Goal: Information Seeking & Learning: Learn about a topic

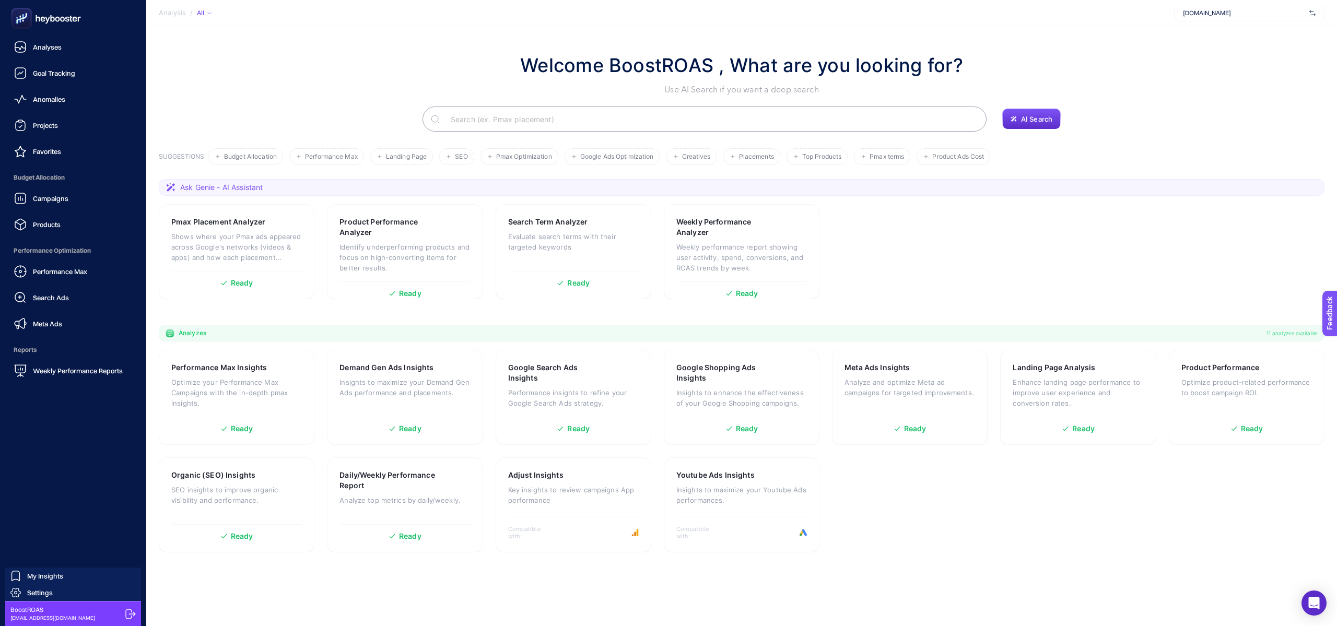
click at [81, 209] on div "Campaigns Products" at bounding box center [73, 211] width 130 height 47
click at [69, 227] on link "Products" at bounding box center [73, 224] width 130 height 21
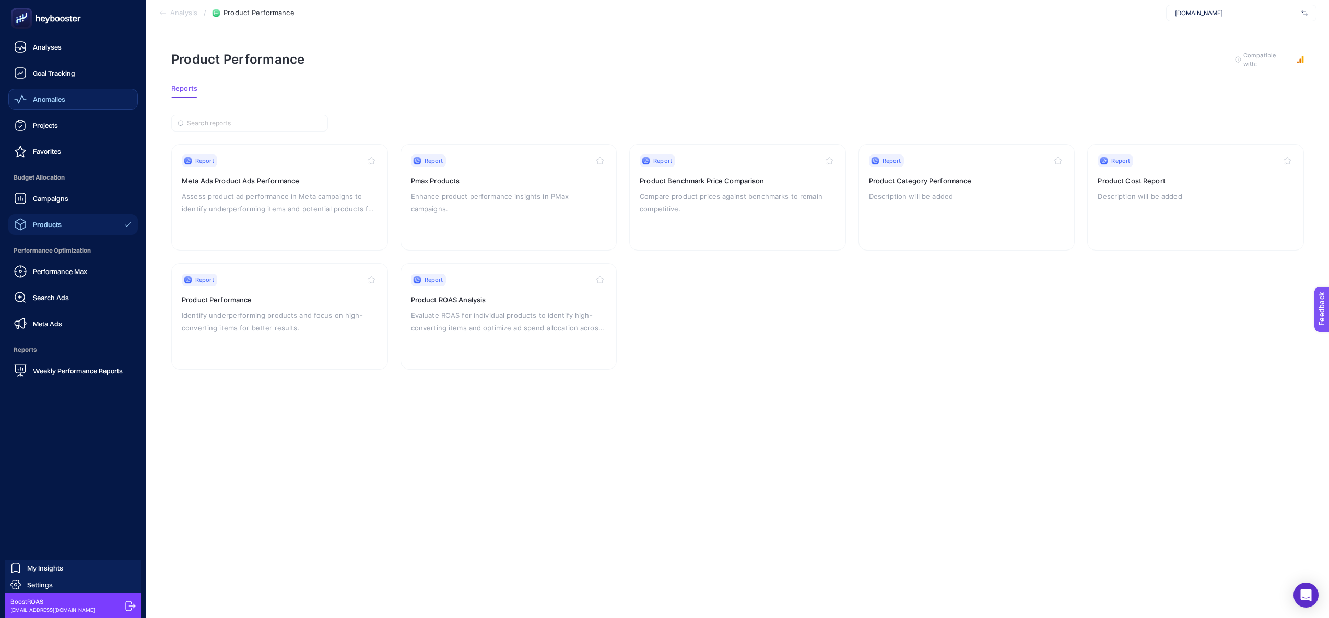
click at [74, 99] on link "Anomalies" at bounding box center [73, 99] width 130 height 21
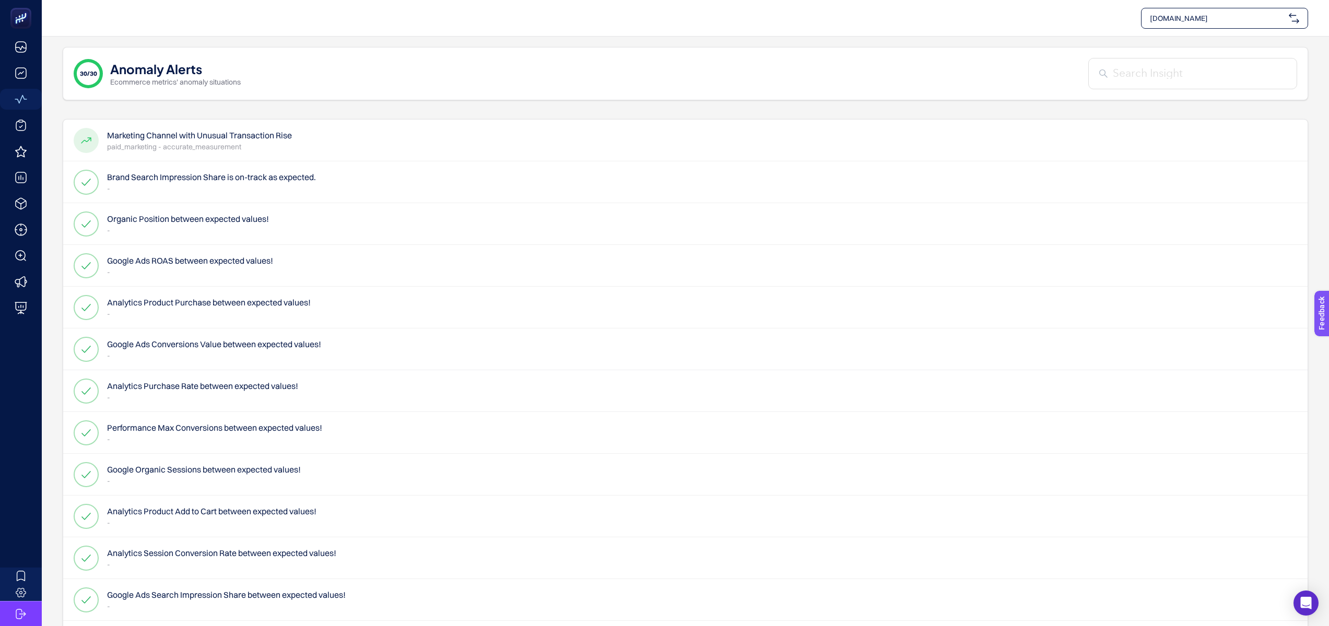
click at [1189, 23] on div "[DOMAIN_NAME]" at bounding box center [1224, 18] width 167 height 21
type input "recete"
click at [1177, 40] on div "Recete" at bounding box center [1225, 43] width 166 height 21
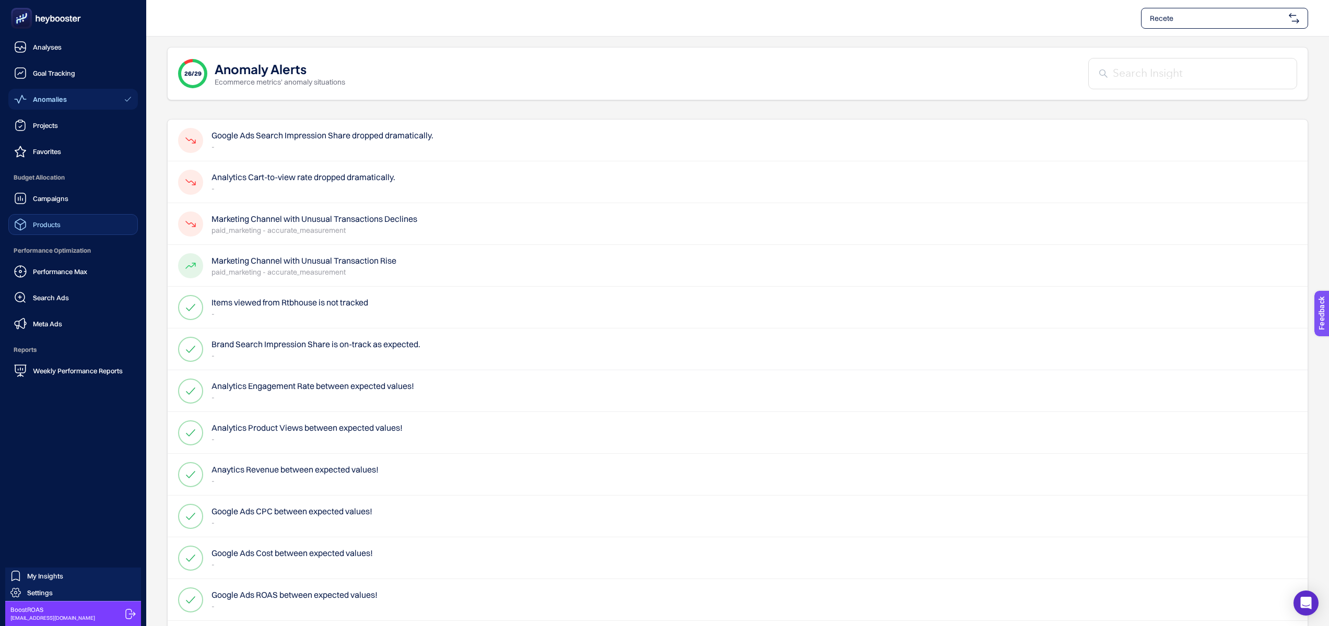
click at [27, 227] on div "Products" at bounding box center [37, 224] width 46 height 13
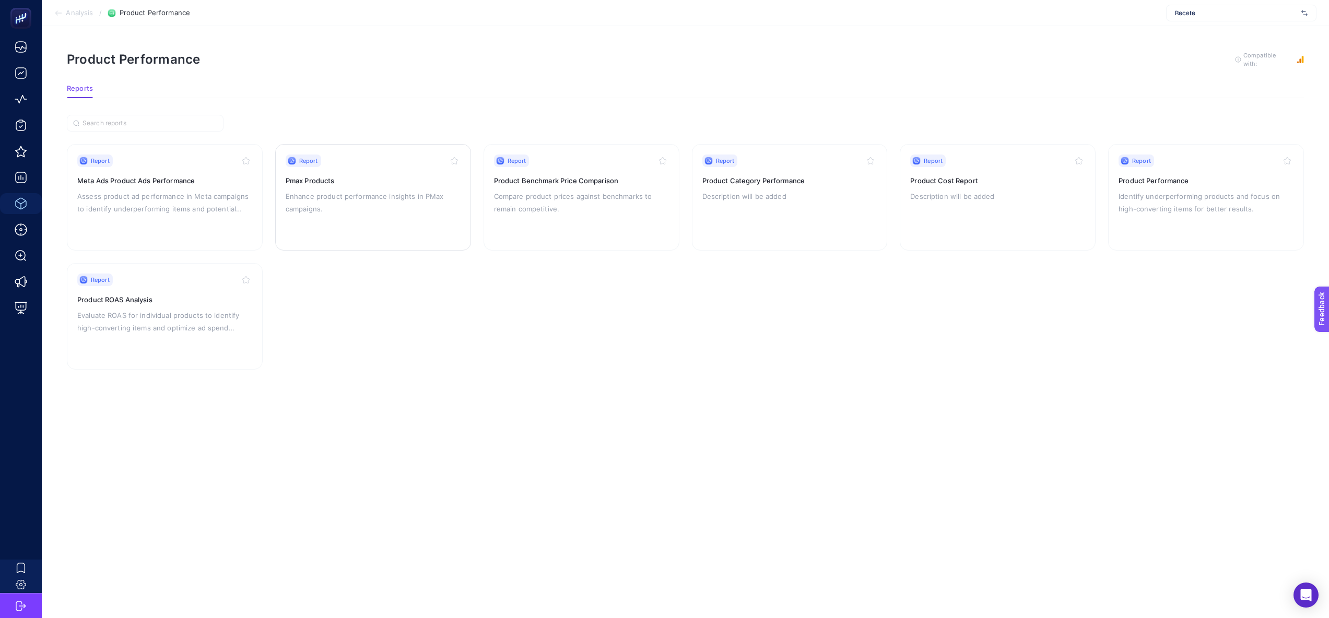
click at [337, 200] on p "Enhance product performance insights in PMax campaigns." at bounding box center [373, 202] width 175 height 25
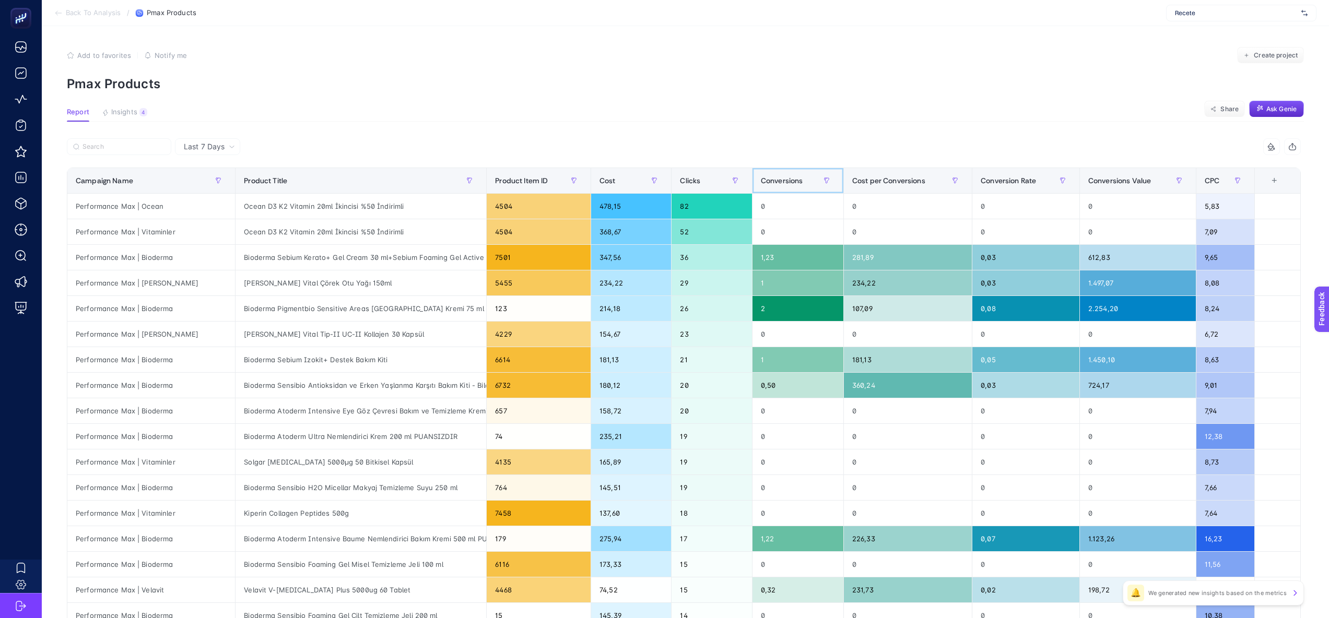
click at [779, 182] on span "Conversions" at bounding box center [782, 181] width 42 height 8
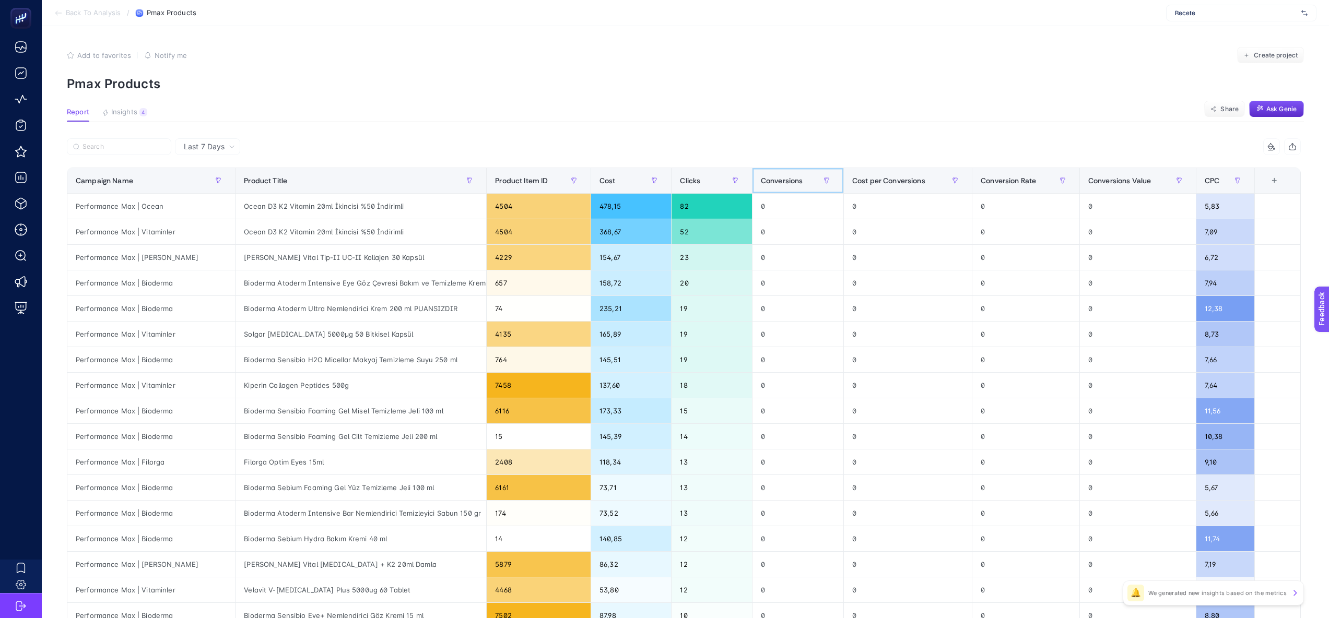
click at [779, 182] on span "Conversions" at bounding box center [782, 181] width 42 height 8
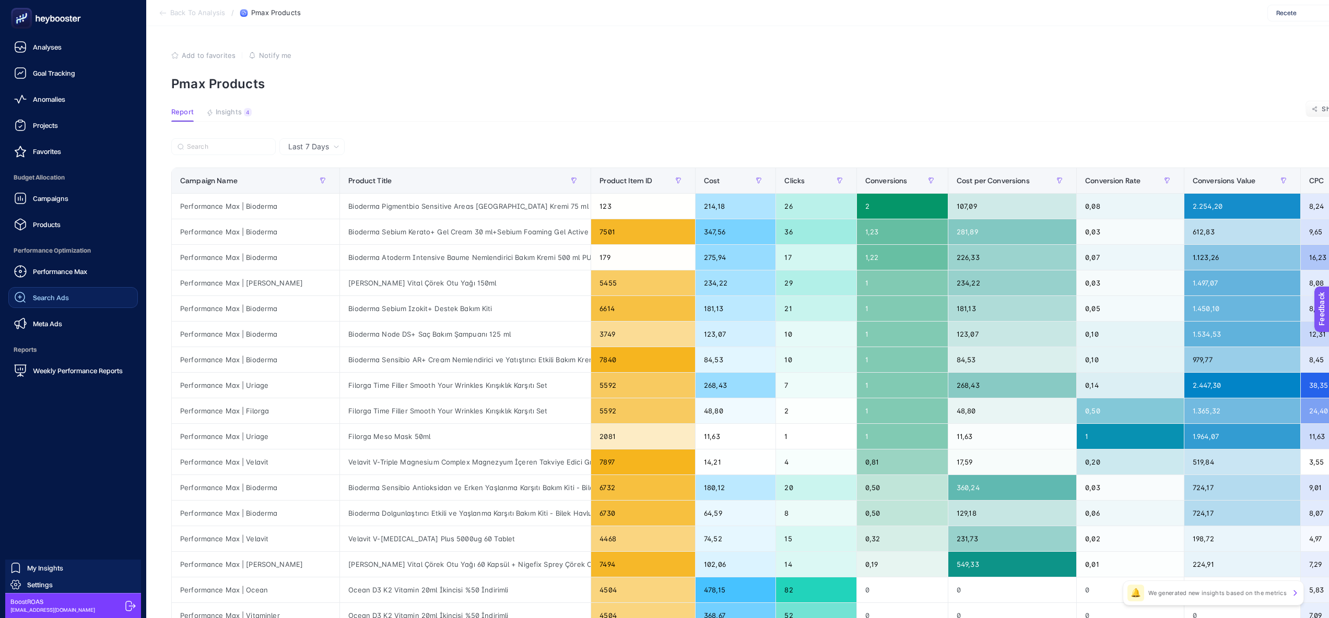
click at [99, 291] on link "Search Ads" at bounding box center [73, 297] width 130 height 21
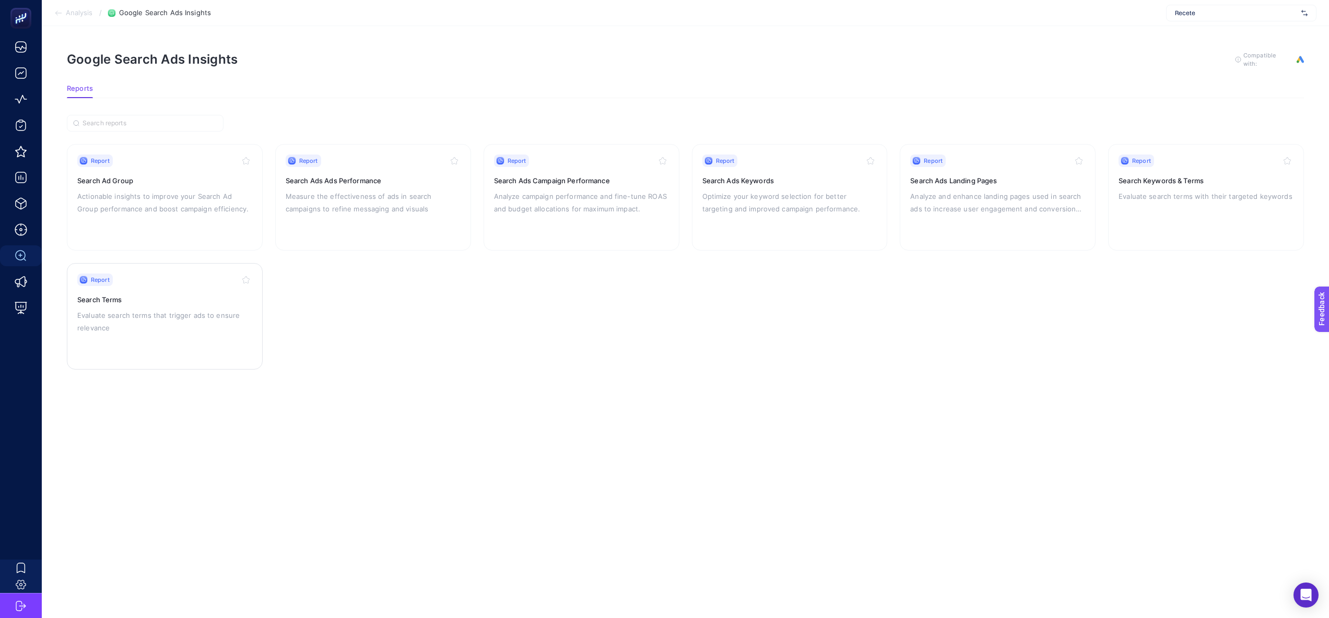
click at [212, 291] on div "Report Search Terms Evaluate search terms that trigger ads to ensure relevance" at bounding box center [164, 317] width 175 height 86
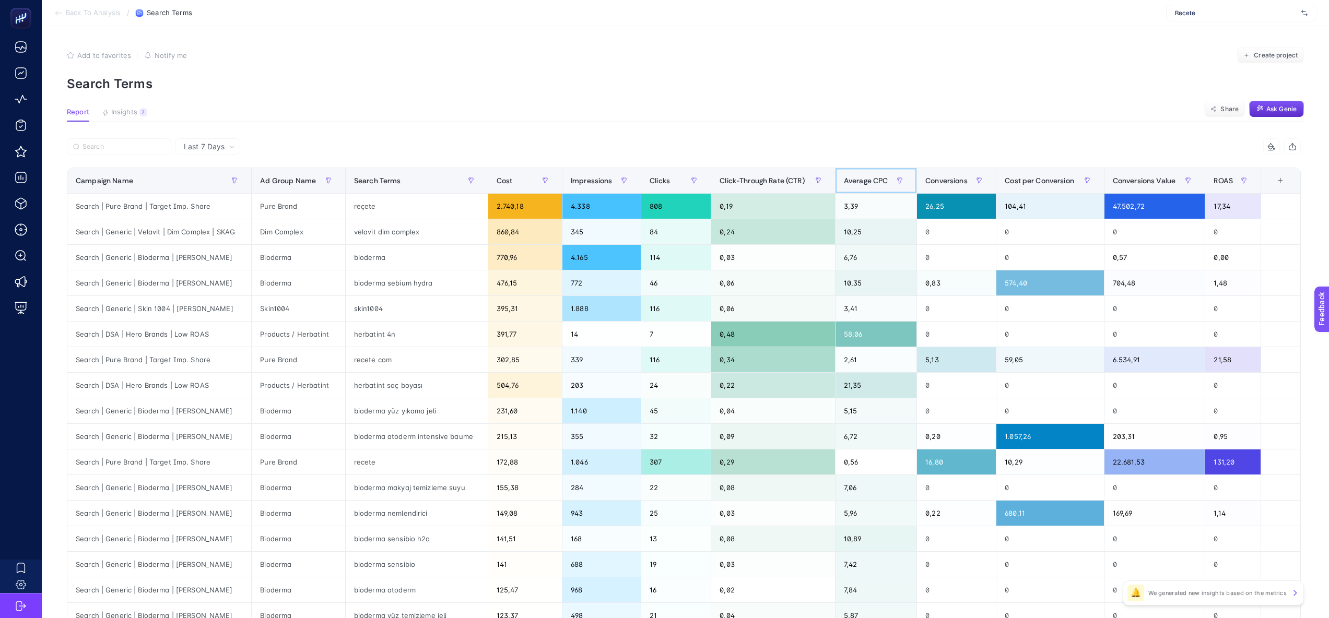
click at [885, 182] on span "Average CPC" at bounding box center [866, 181] width 44 height 8
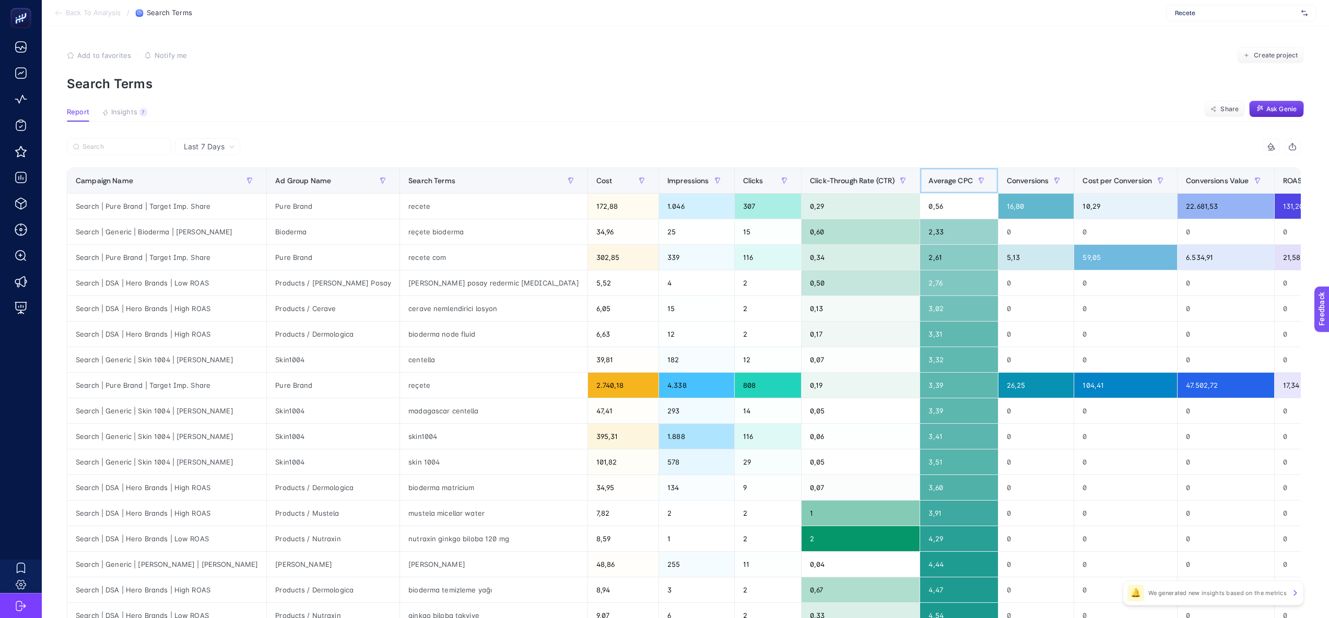
click at [929, 182] on div "Average CPC" at bounding box center [959, 180] width 61 height 17
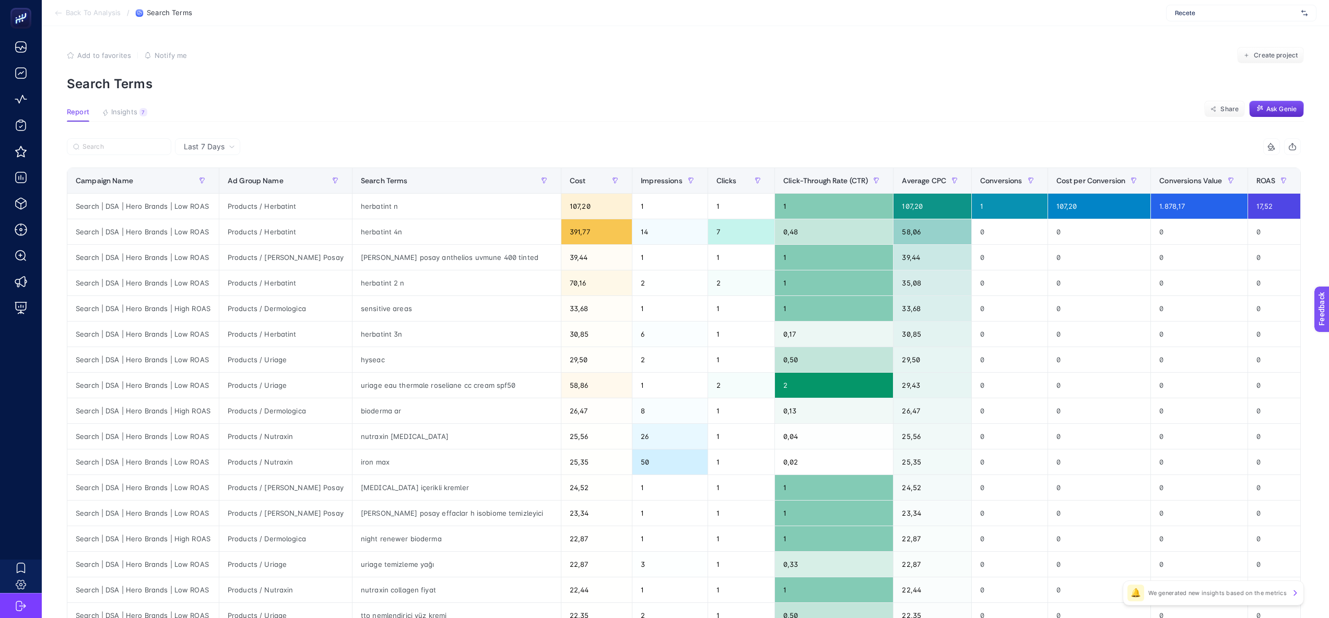
click at [79, 11] on span "Back To Analysis" at bounding box center [93, 13] width 55 height 8
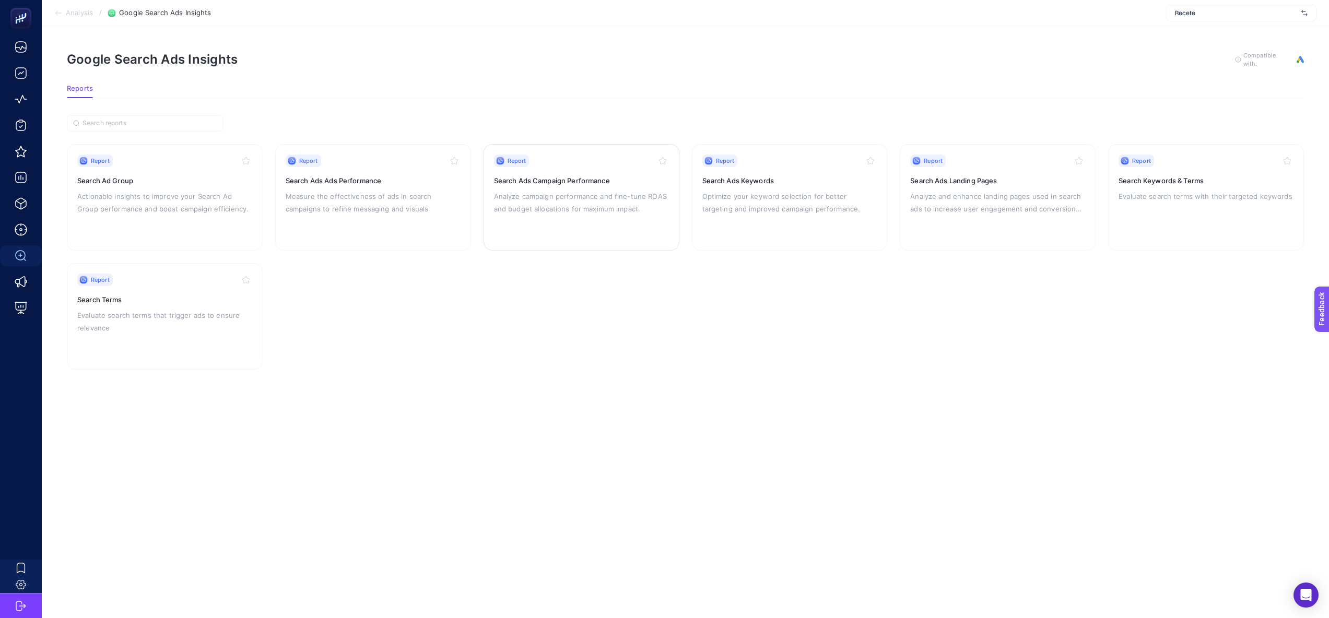
click at [659, 199] on p "Analyze campaign performance and fine-tune ROAS and budget allocations for maxi…" at bounding box center [581, 202] width 175 height 25
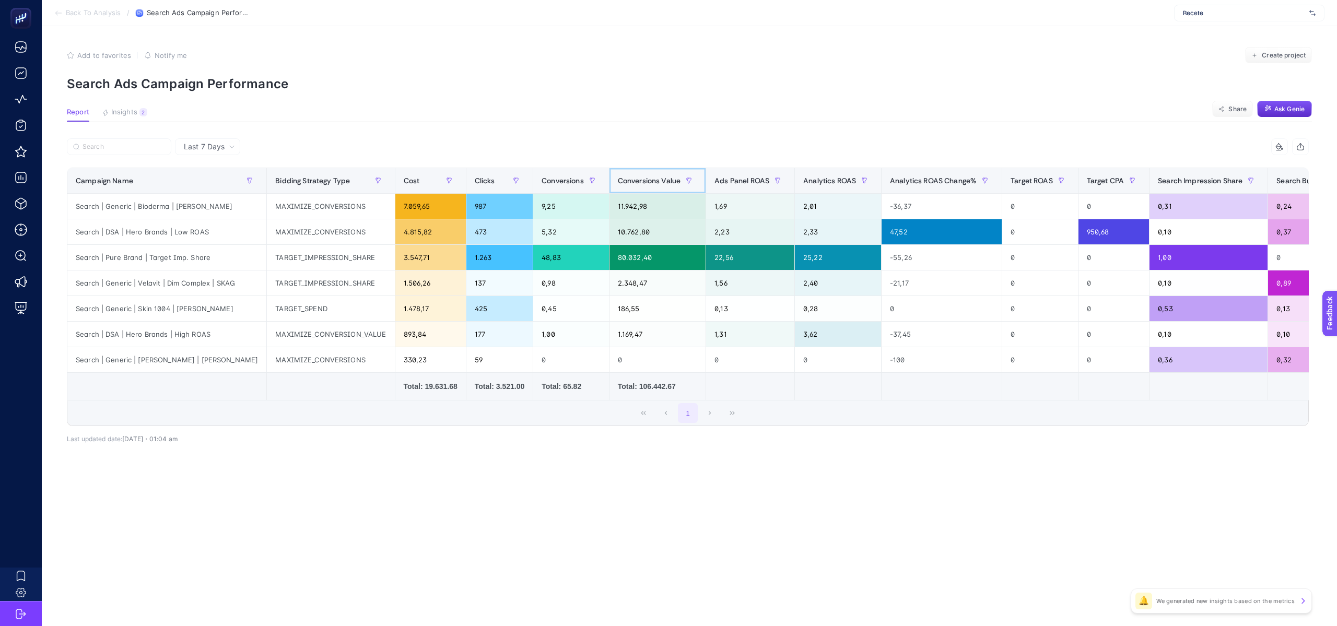
click at [631, 187] on div "Conversions Value" at bounding box center [657, 180] width 79 height 17
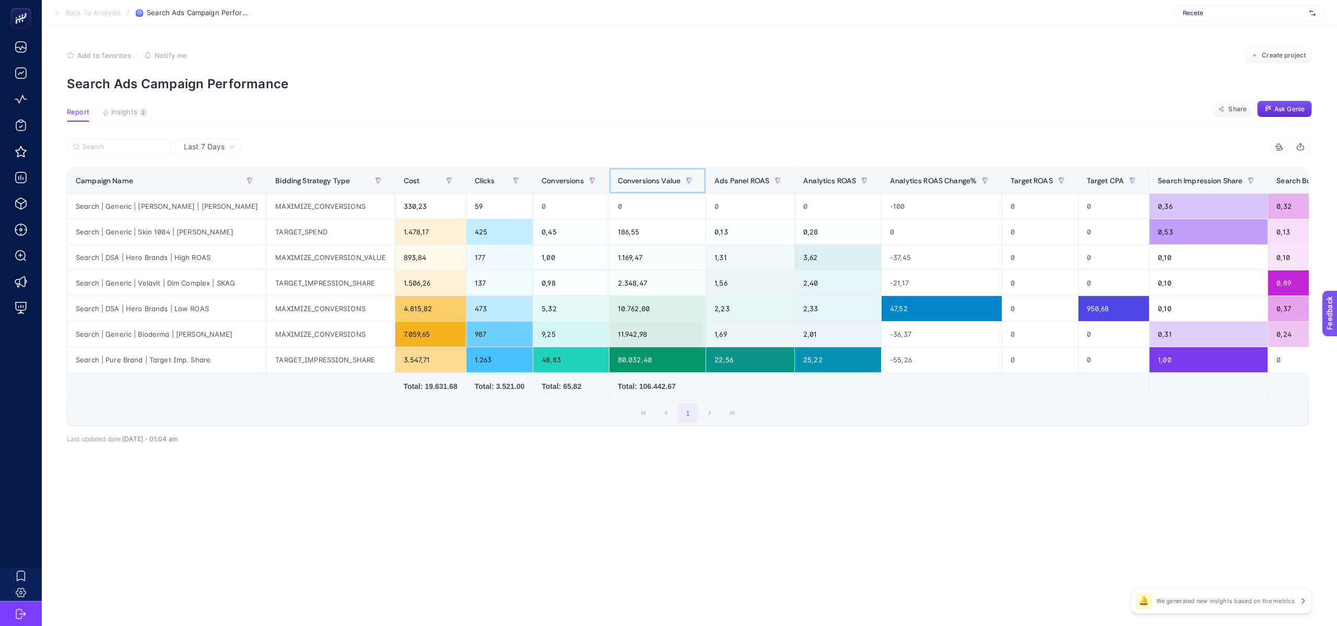
click at [631, 187] on div "Conversions Value" at bounding box center [657, 180] width 79 height 17
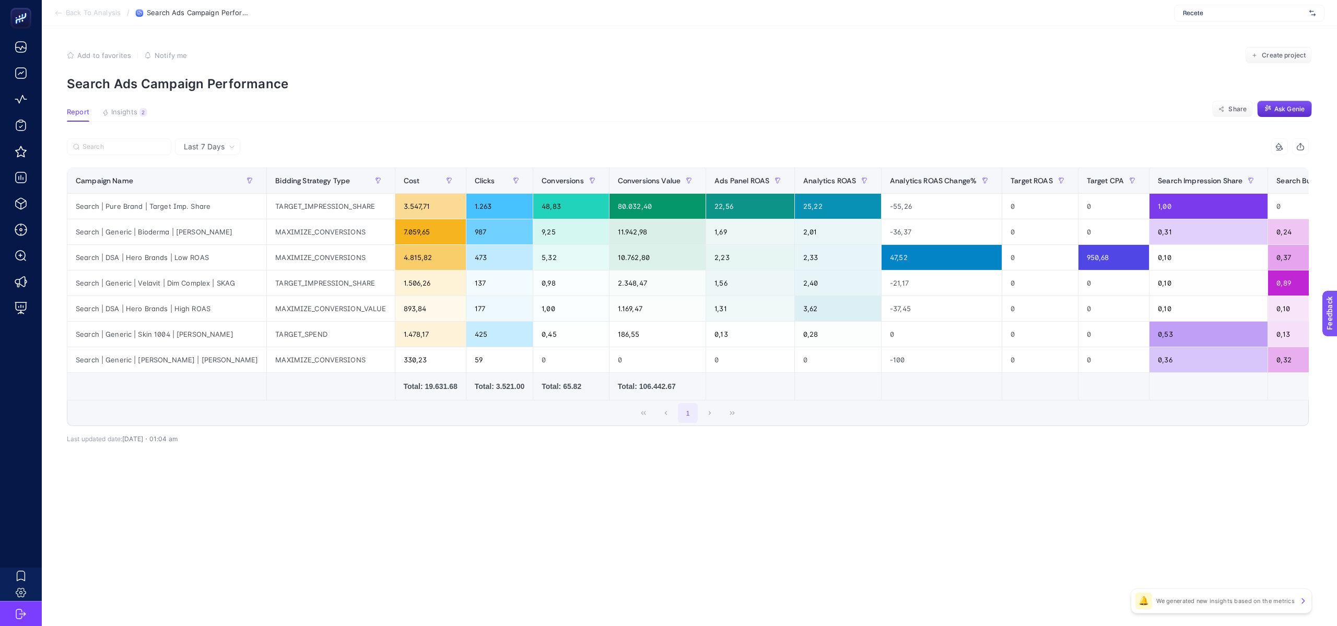
drag, startPoint x: 865, startPoint y: 394, endPoint x: 876, endPoint y: 395, distance: 11.0
click at [882, 395] on td at bounding box center [942, 387] width 121 height 28
drag, startPoint x: 866, startPoint y: 397, endPoint x: 881, endPoint y: 394, distance: 15.0
click at [882, 394] on td at bounding box center [942, 387] width 121 height 28
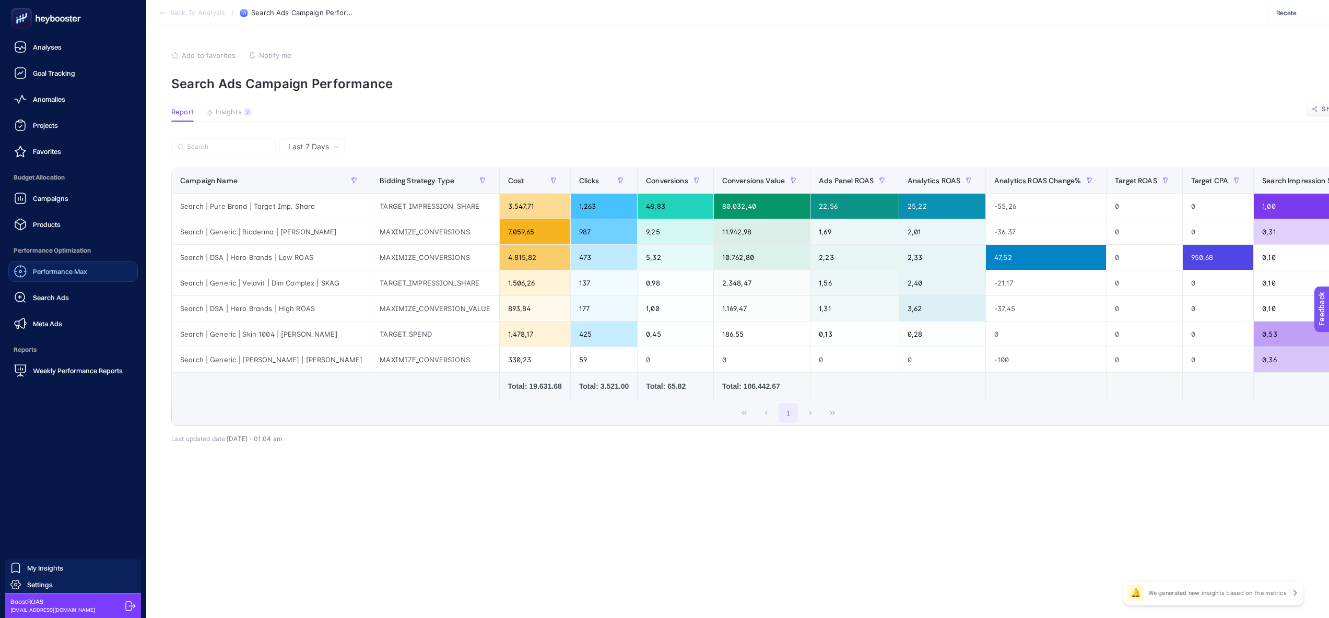
click at [55, 263] on link "Performance Max" at bounding box center [73, 271] width 130 height 21
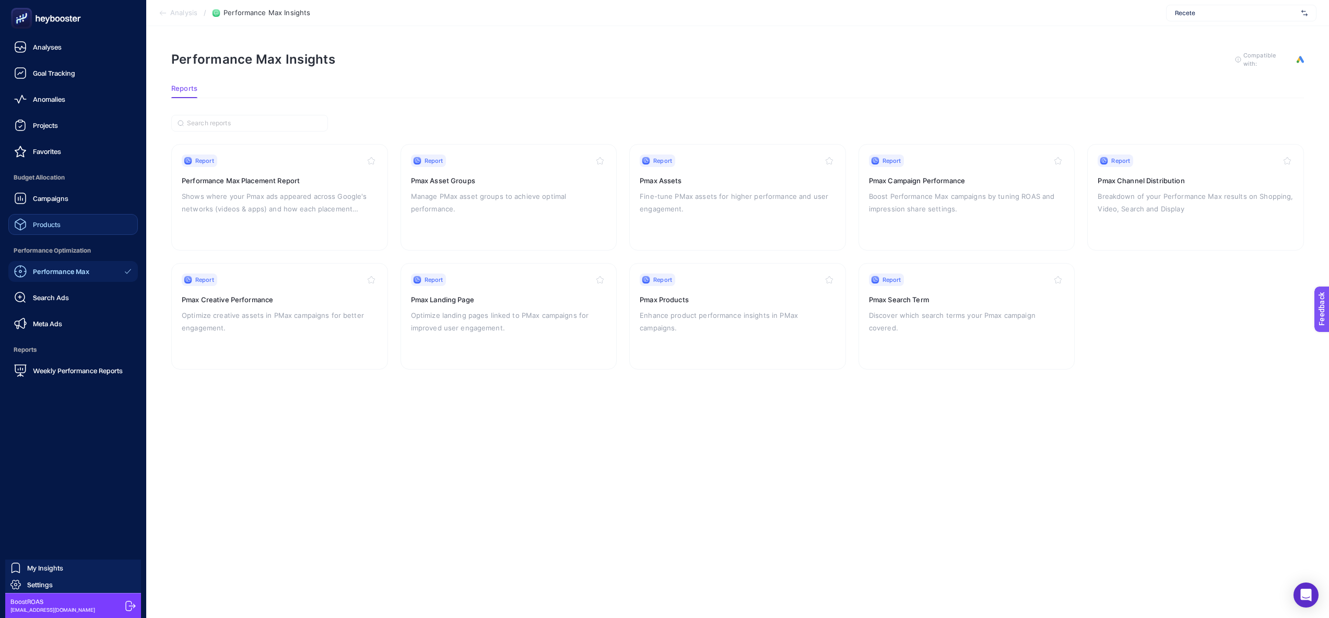
click at [36, 220] on span "Products" at bounding box center [47, 224] width 28 height 8
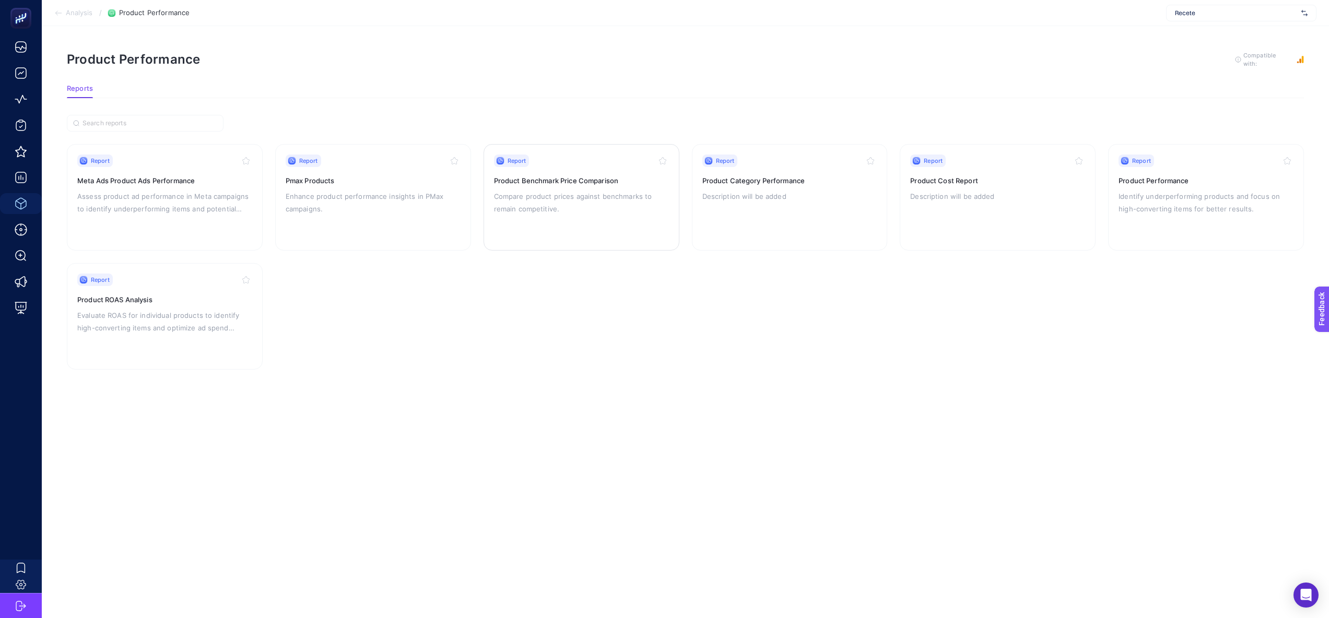
click at [634, 220] on div "Report Product Benchmark Price Comparison Compare product prices against benchm…" at bounding box center [581, 198] width 175 height 86
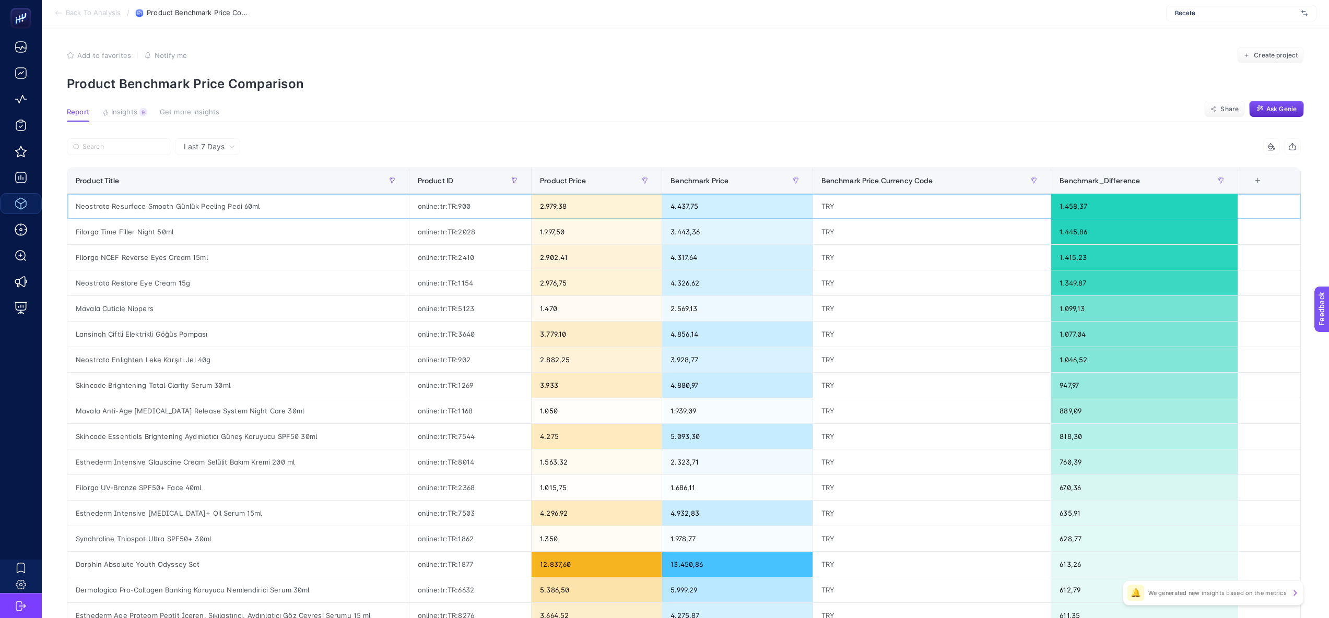
click at [558, 205] on div "2.979,38" at bounding box center [597, 206] width 130 height 25
click at [460, 139] on div at bounding box center [375, 149] width 617 height 23
click at [222, 206] on div "Neostrata Resurface Smooth Günlük Peeling Pedi 60ml" at bounding box center [238, 206] width 342 height 25
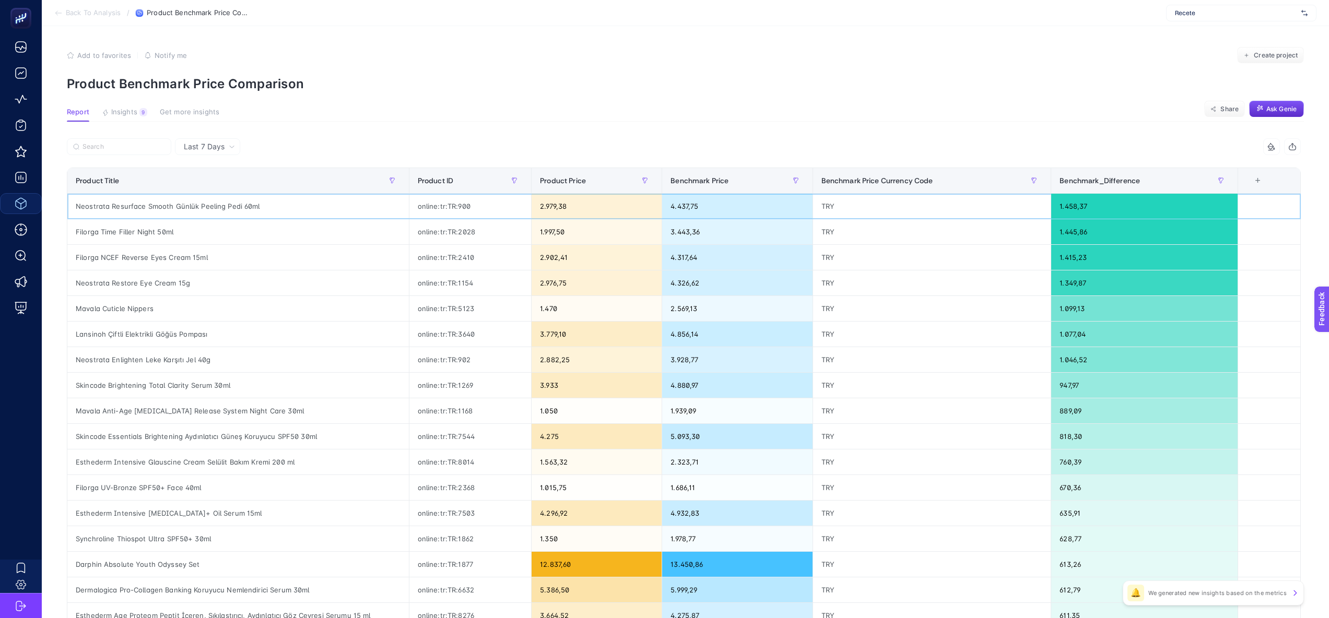
click at [222, 206] on div "Neostrata Resurface Smooth Günlük Peeling Pedi 60ml" at bounding box center [238, 206] width 342 height 25
click at [315, 154] on div at bounding box center [375, 149] width 617 height 23
